Goal: Task Accomplishment & Management: Use online tool/utility

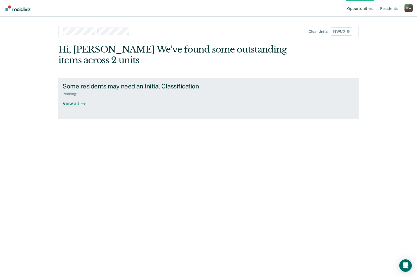
click at [70, 102] on div "View all" at bounding box center [76, 101] width 29 height 10
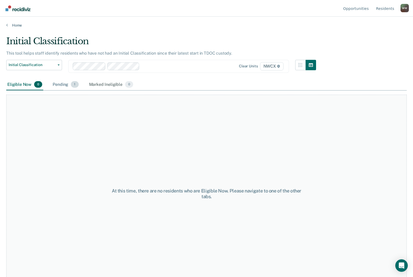
click at [68, 84] on div "Pending 1" at bounding box center [66, 84] width 28 height 11
